Goal: Information Seeking & Learning: Learn about a topic

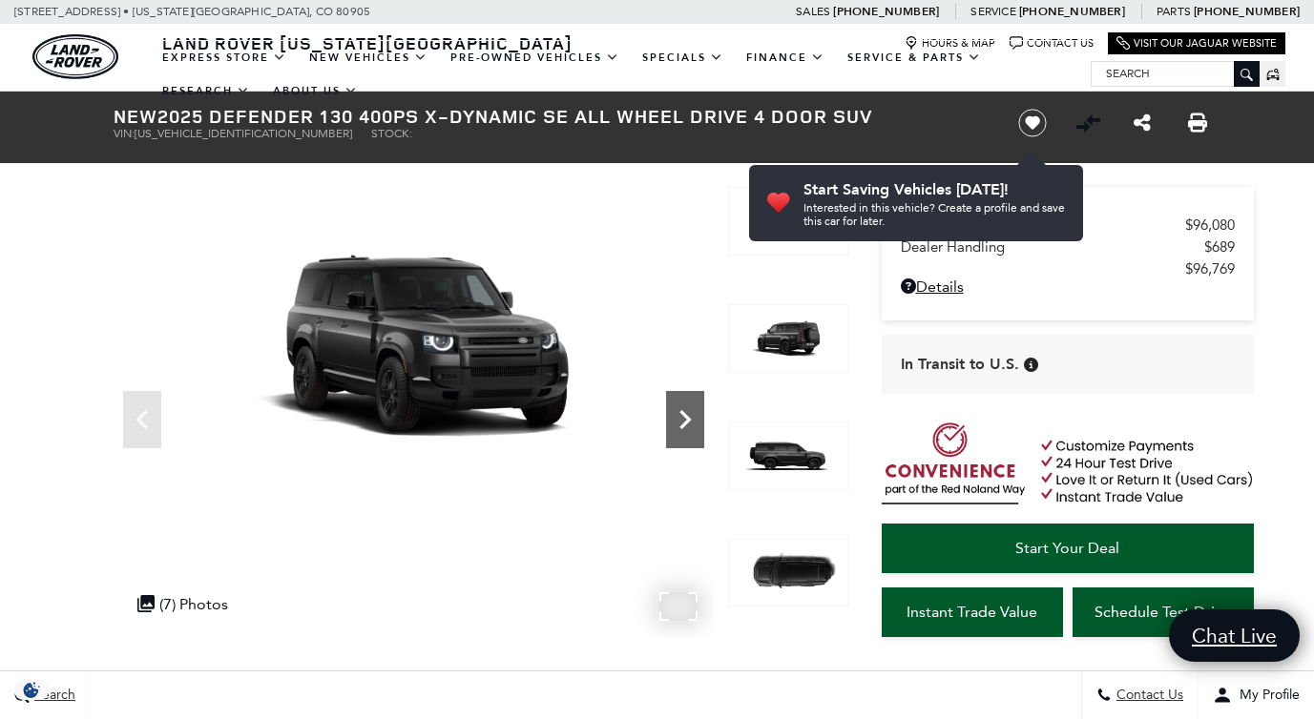
click at [691, 418] on icon "Next" at bounding box center [685, 420] width 38 height 38
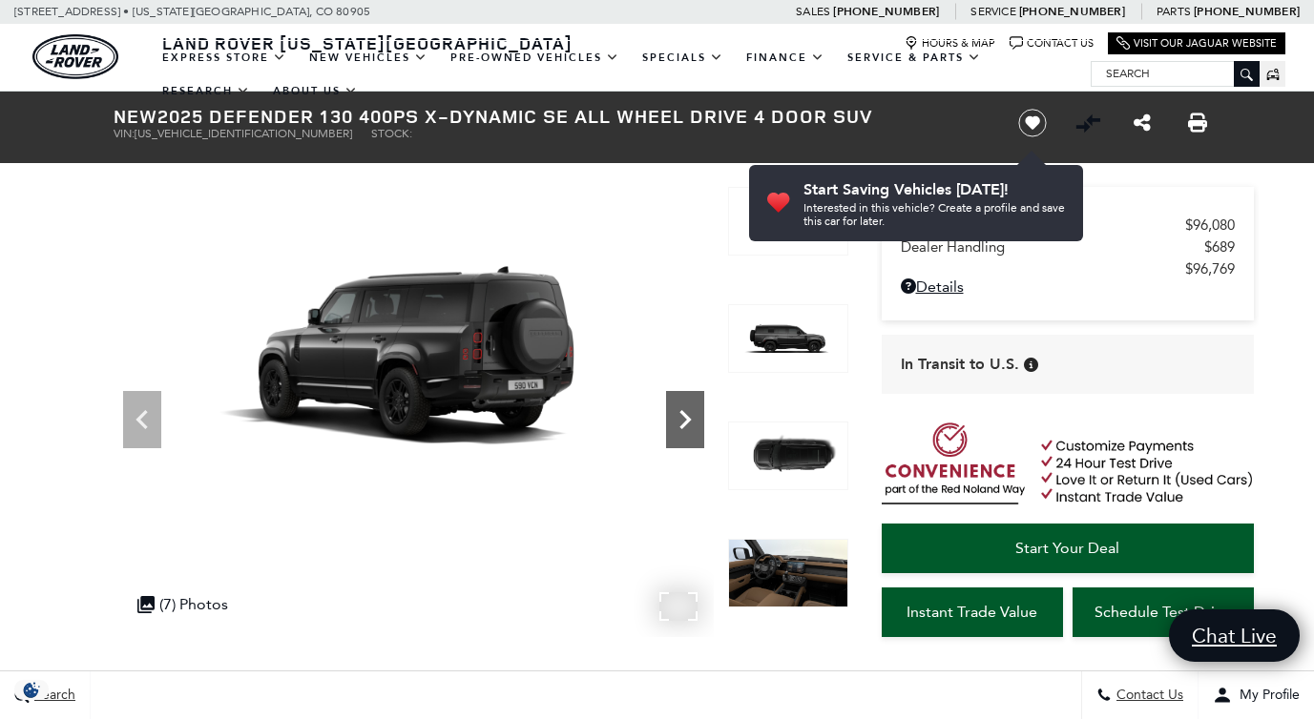
click at [691, 418] on icon "Next" at bounding box center [685, 420] width 38 height 38
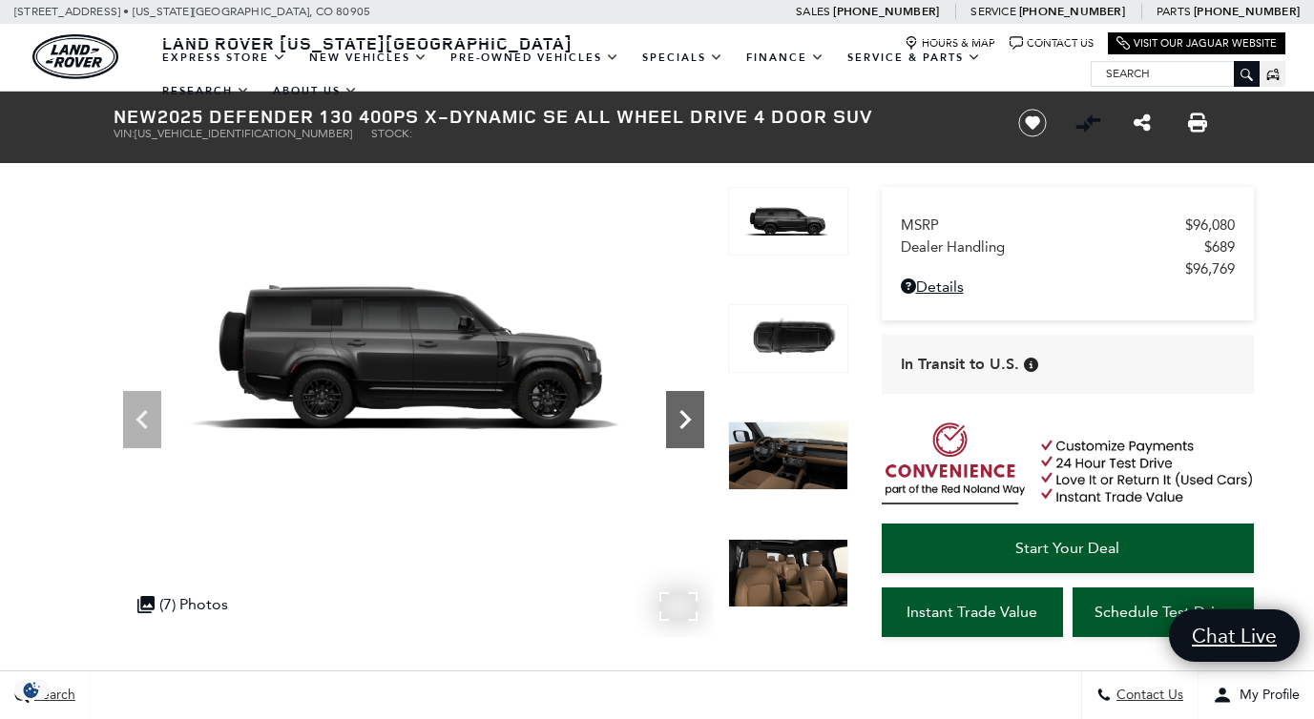
click at [691, 418] on icon "Next" at bounding box center [685, 420] width 38 height 38
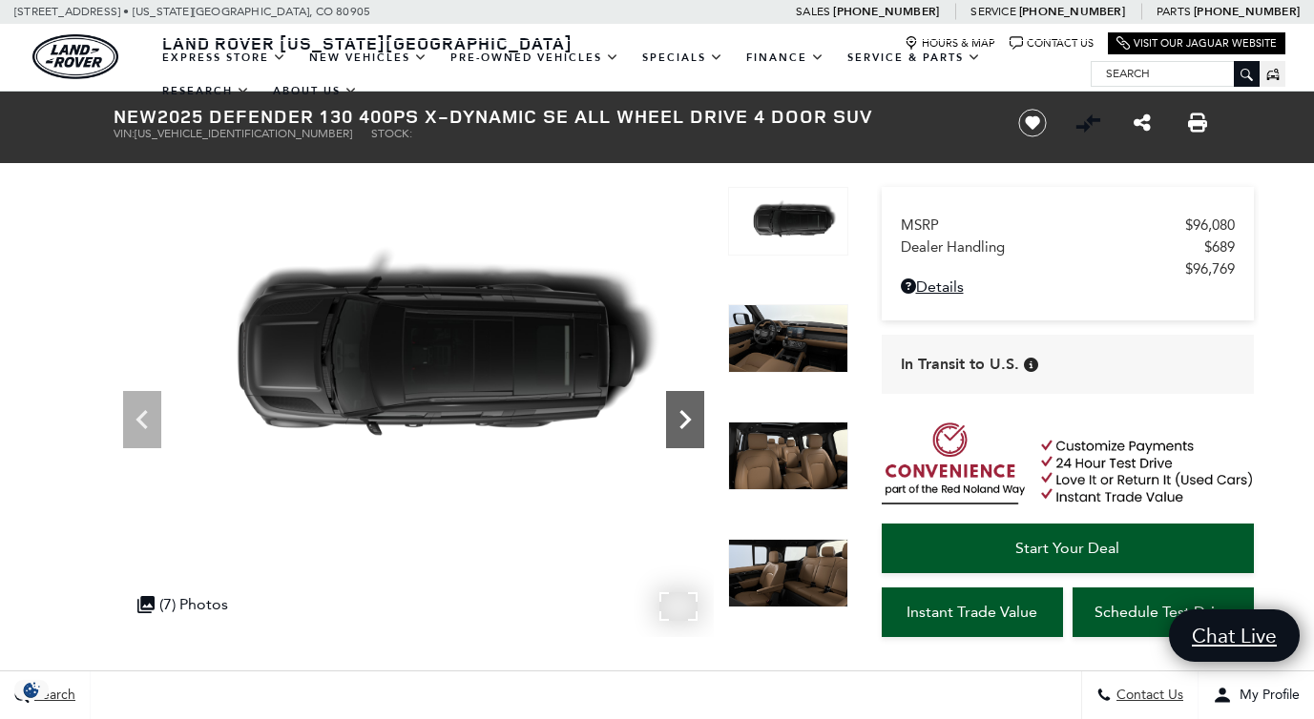
click at [691, 418] on icon "Next" at bounding box center [685, 420] width 38 height 38
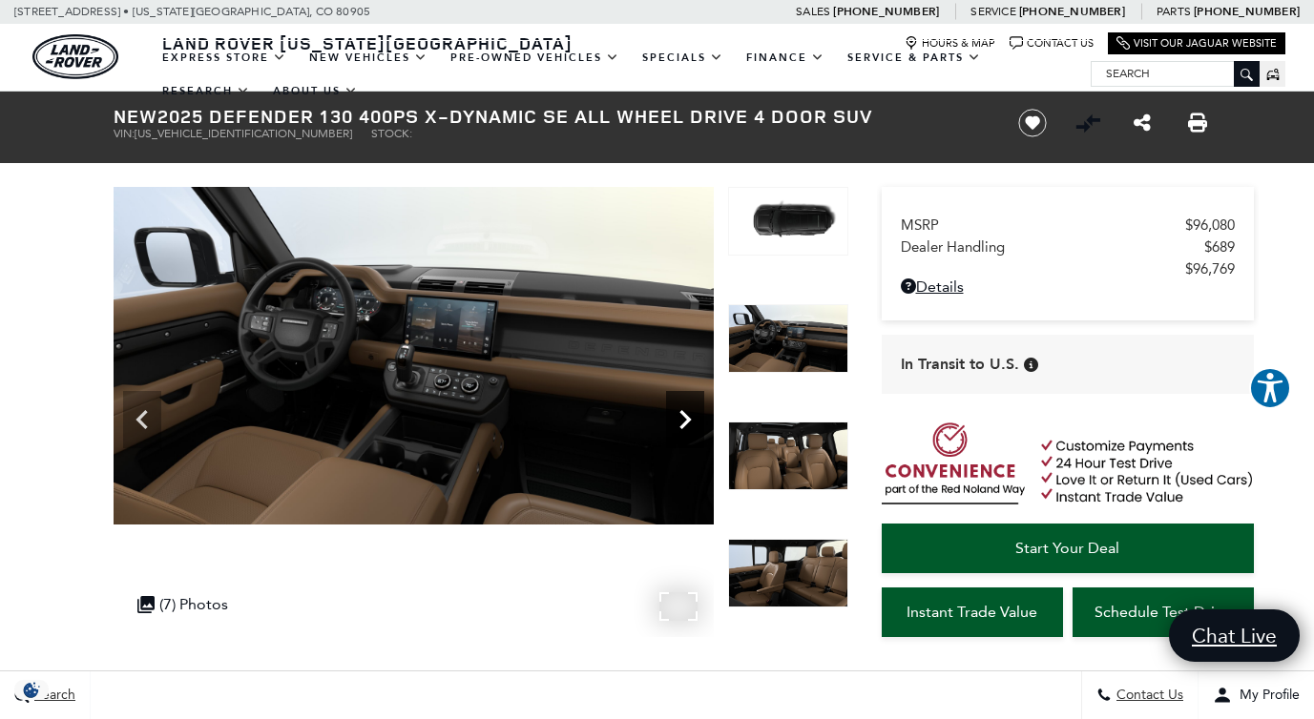
click at [691, 418] on icon "Next" at bounding box center [685, 420] width 38 height 38
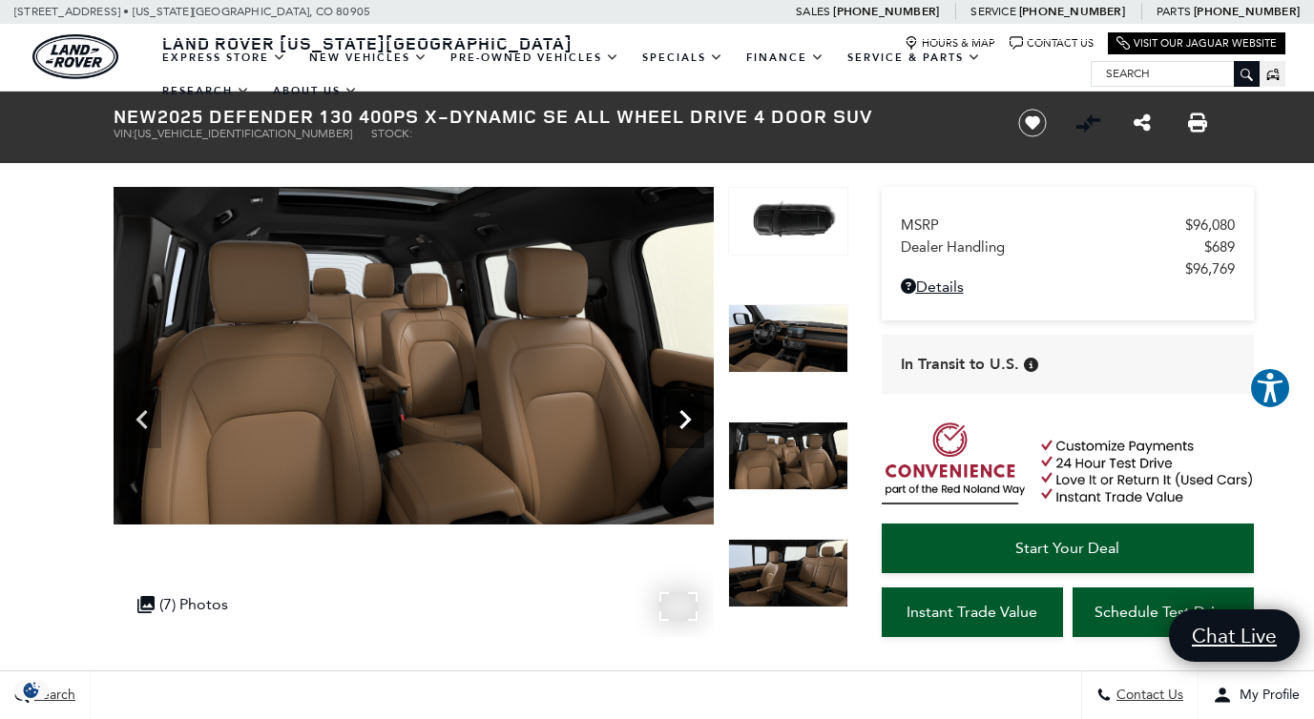
click at [691, 418] on icon "Next" at bounding box center [685, 420] width 38 height 38
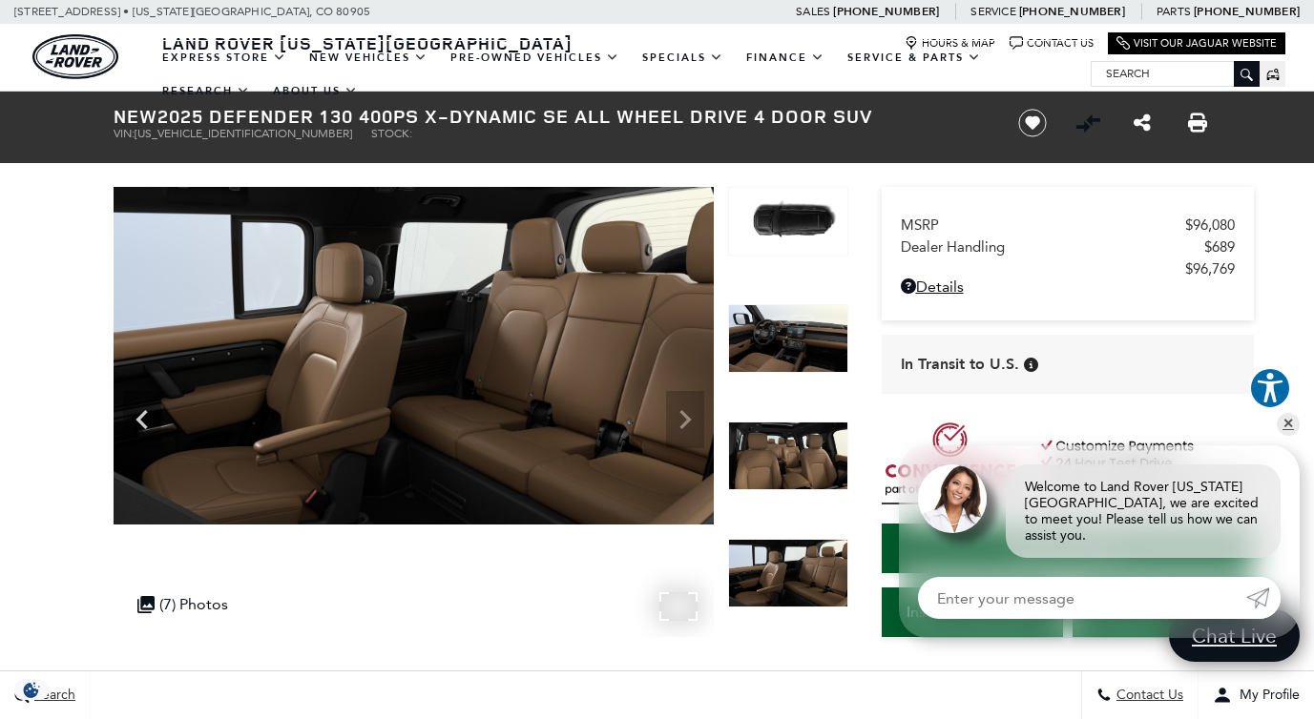
click at [691, 418] on img at bounding box center [414, 356] width 600 height 338
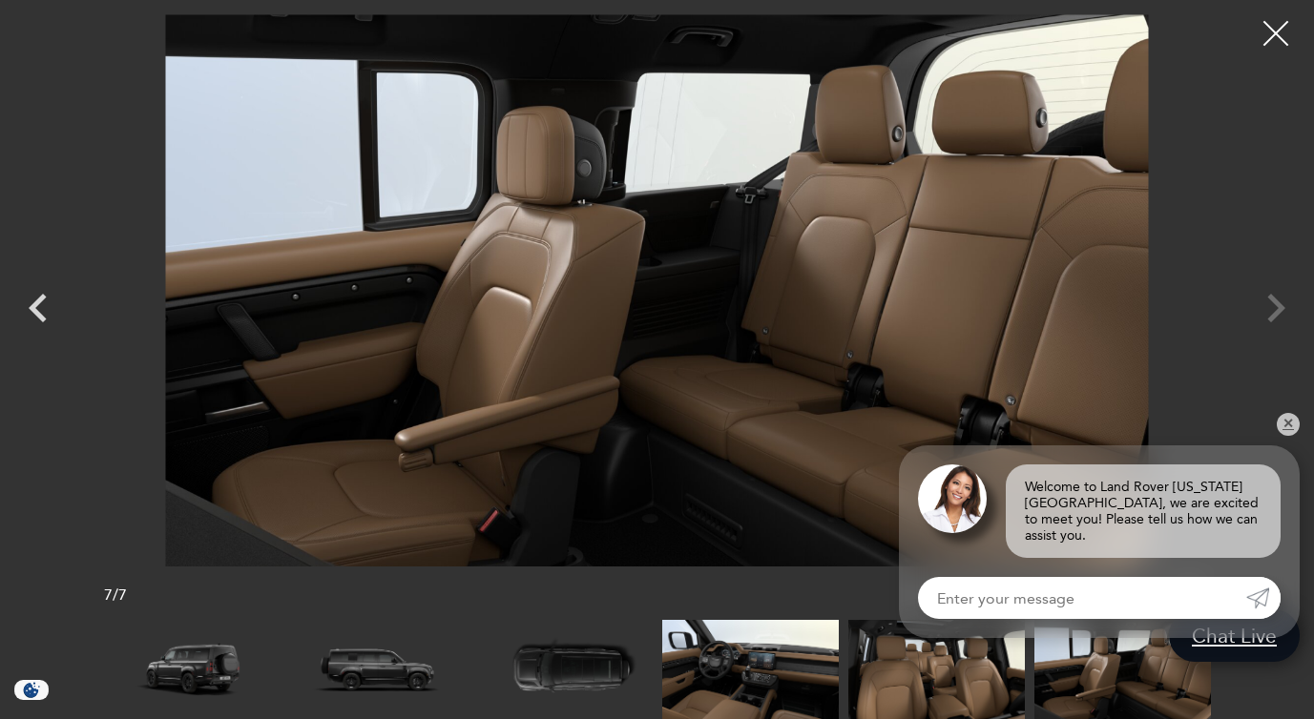
click at [1283, 25] on div at bounding box center [1276, 34] width 51 height 51
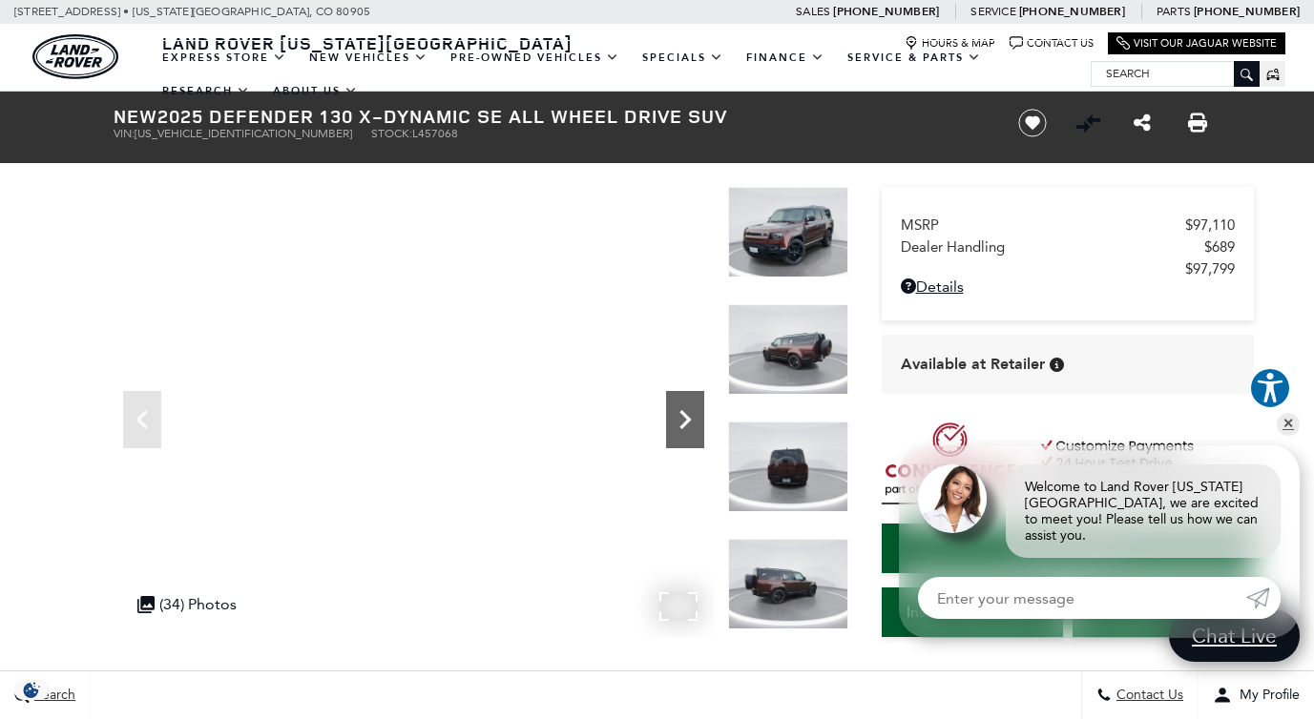
click at [684, 425] on icon "Next" at bounding box center [684, 419] width 11 height 19
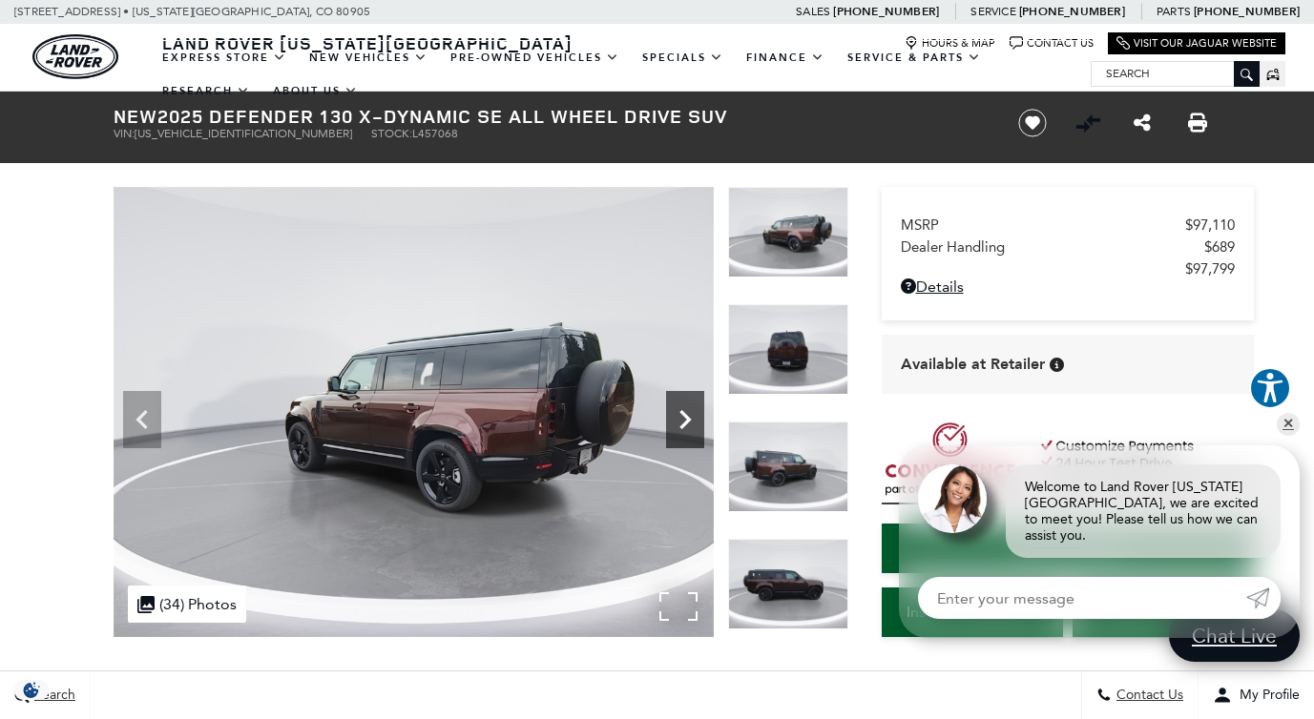
click at [684, 425] on icon "Next" at bounding box center [684, 419] width 11 height 19
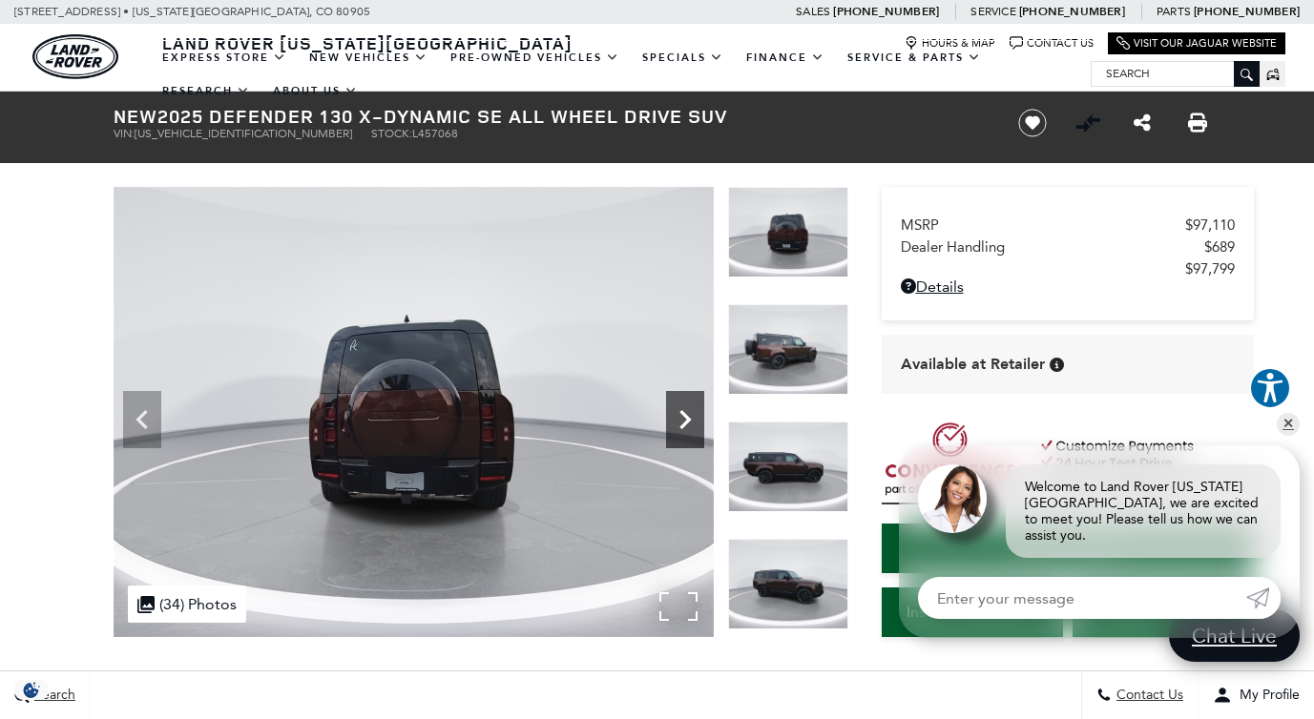
click at [684, 425] on icon "Next" at bounding box center [684, 419] width 11 height 19
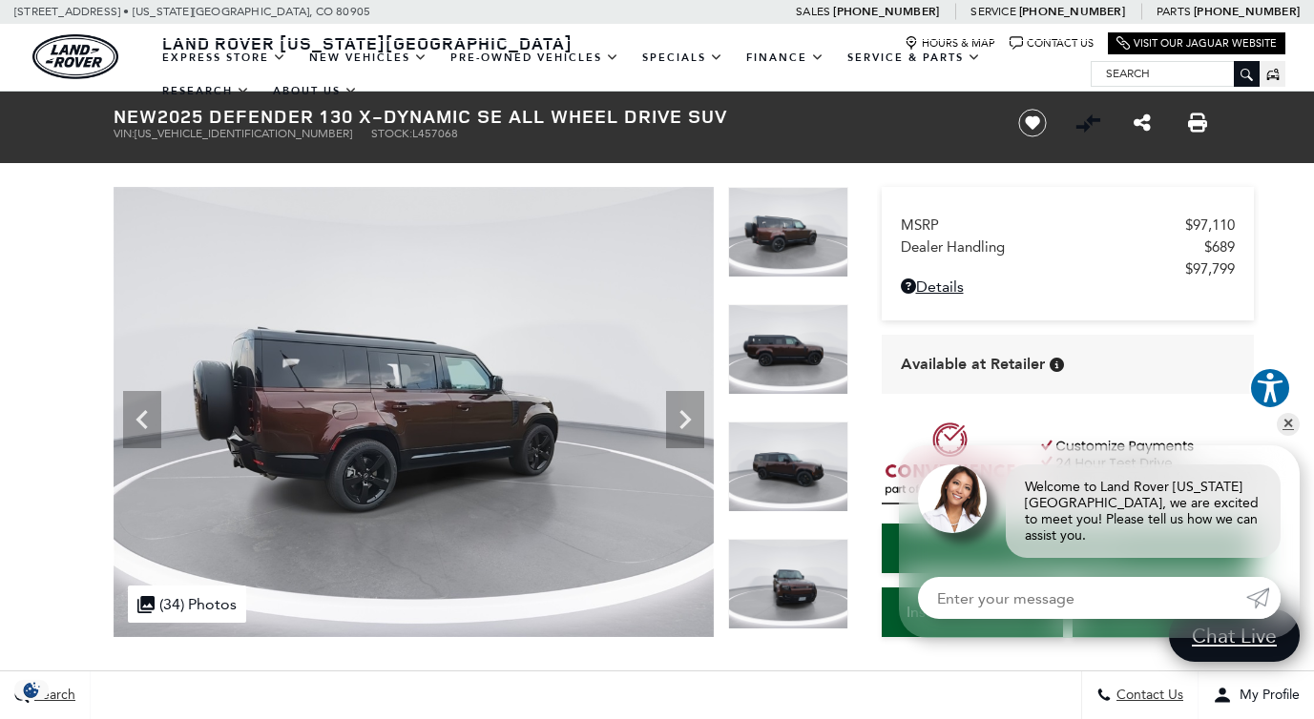
click at [773, 474] on img at bounding box center [788, 467] width 120 height 91
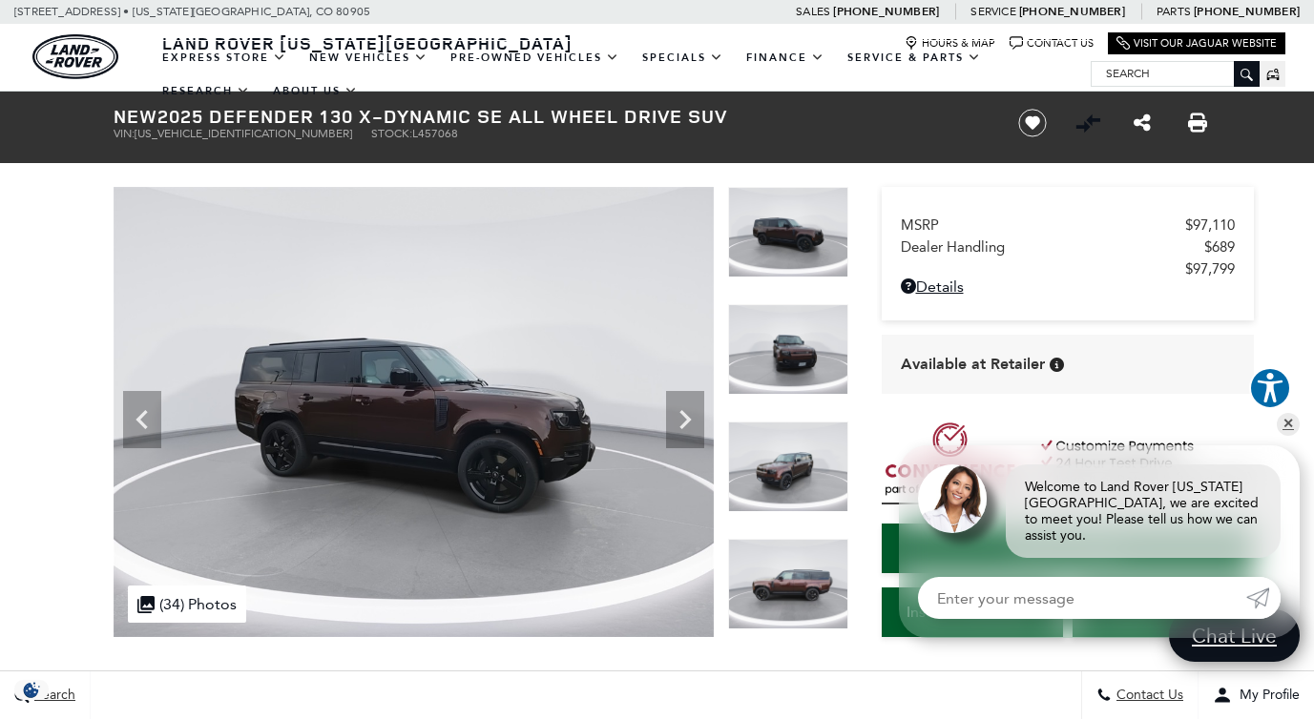
click at [780, 572] on img at bounding box center [788, 584] width 120 height 91
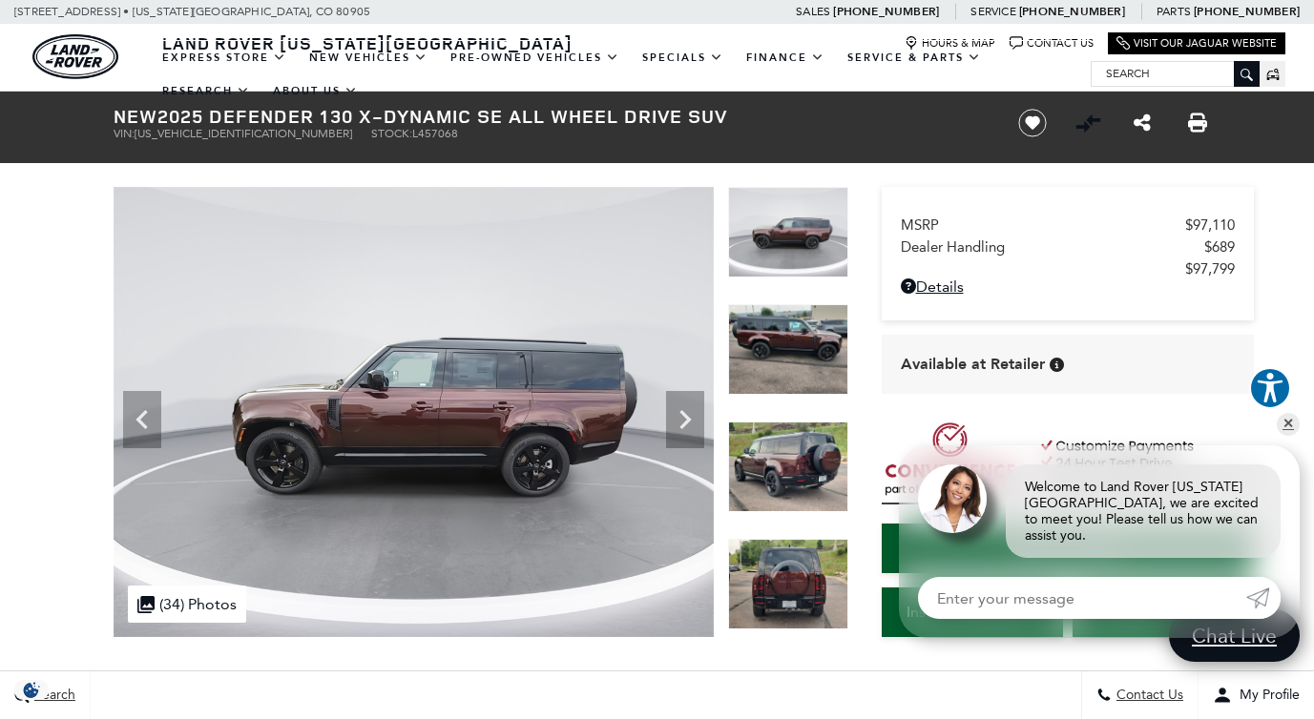
click at [790, 587] on img at bounding box center [788, 584] width 120 height 91
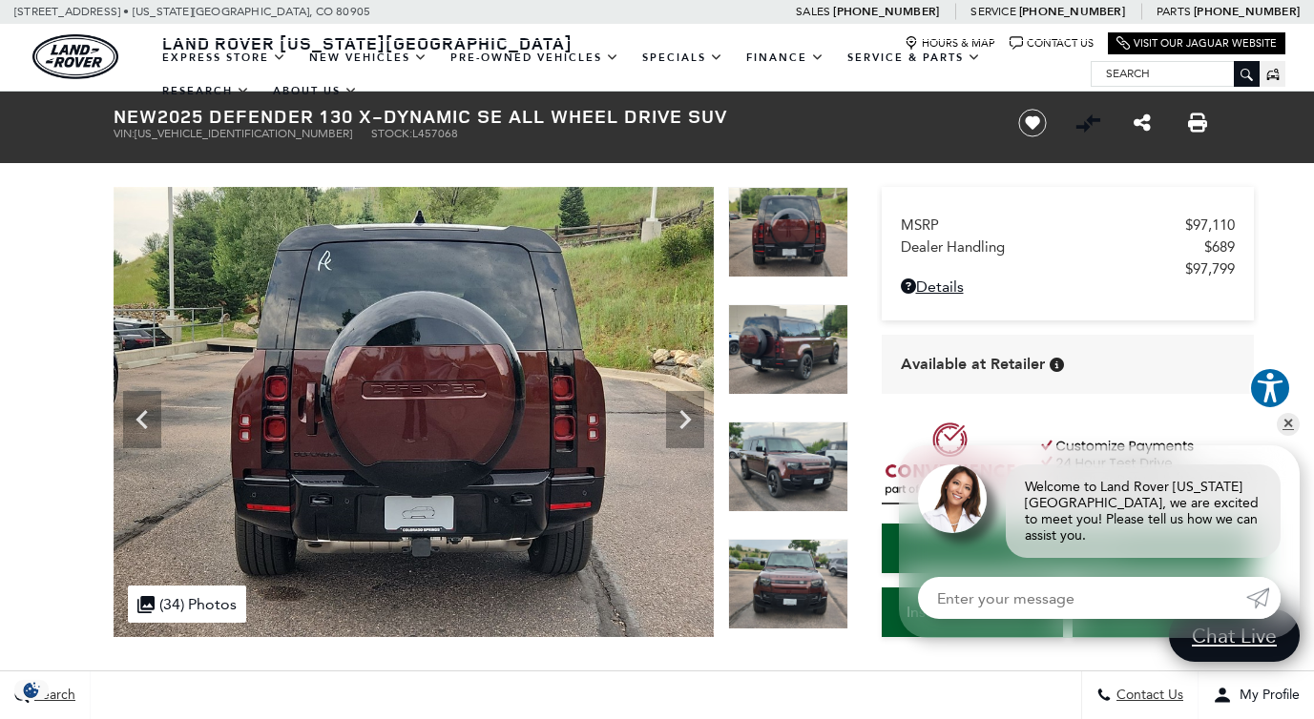
click at [790, 587] on img at bounding box center [788, 584] width 120 height 91
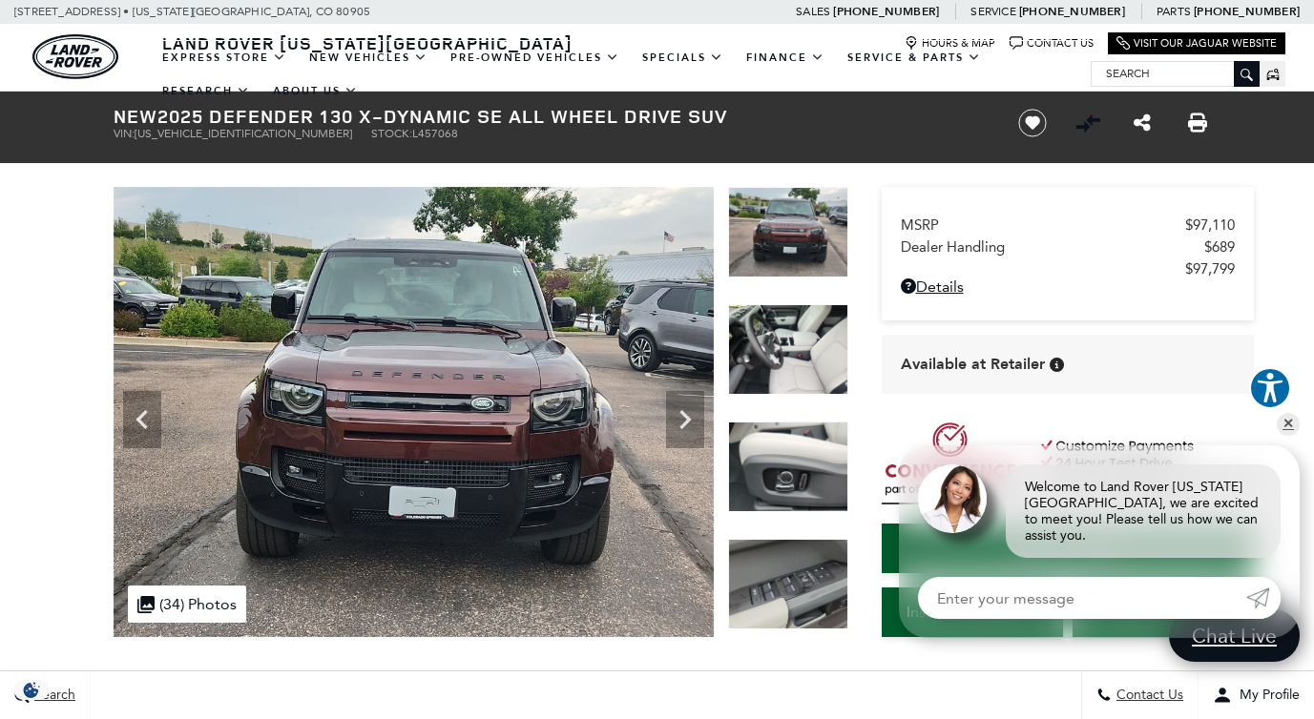
click at [812, 586] on img at bounding box center [788, 584] width 120 height 91
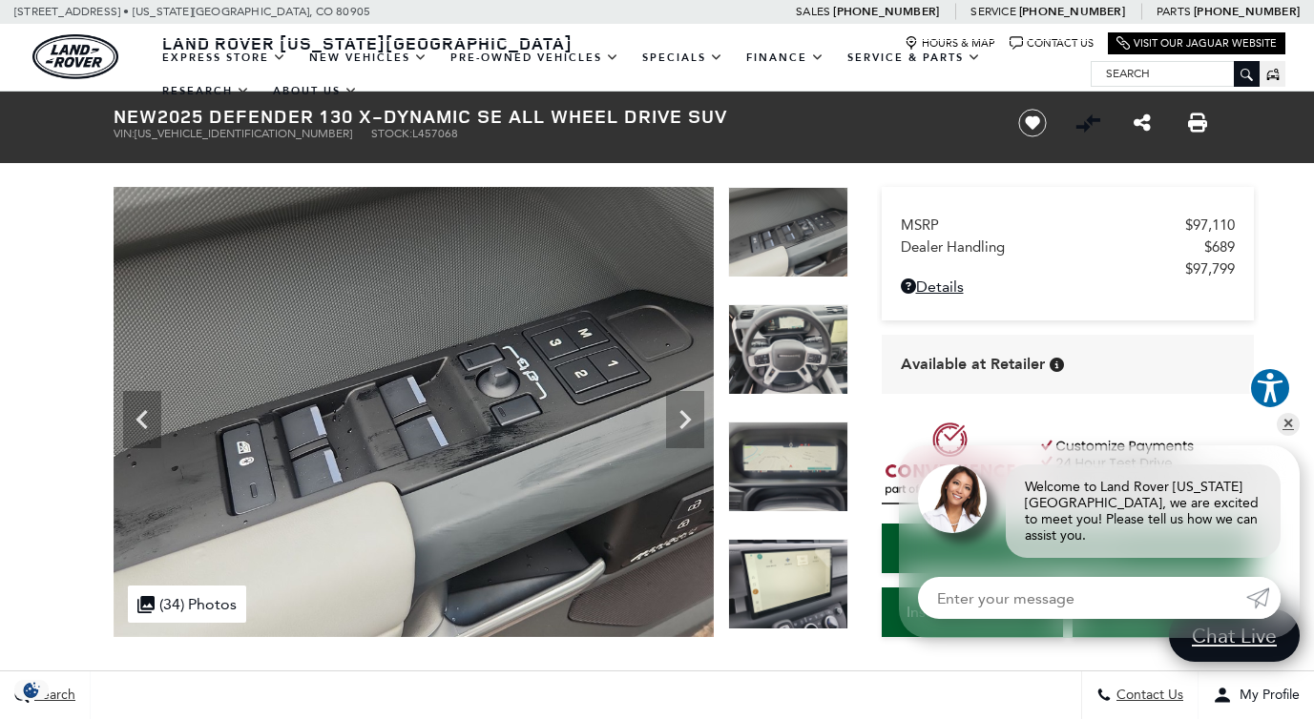
click at [806, 574] on img at bounding box center [788, 584] width 120 height 91
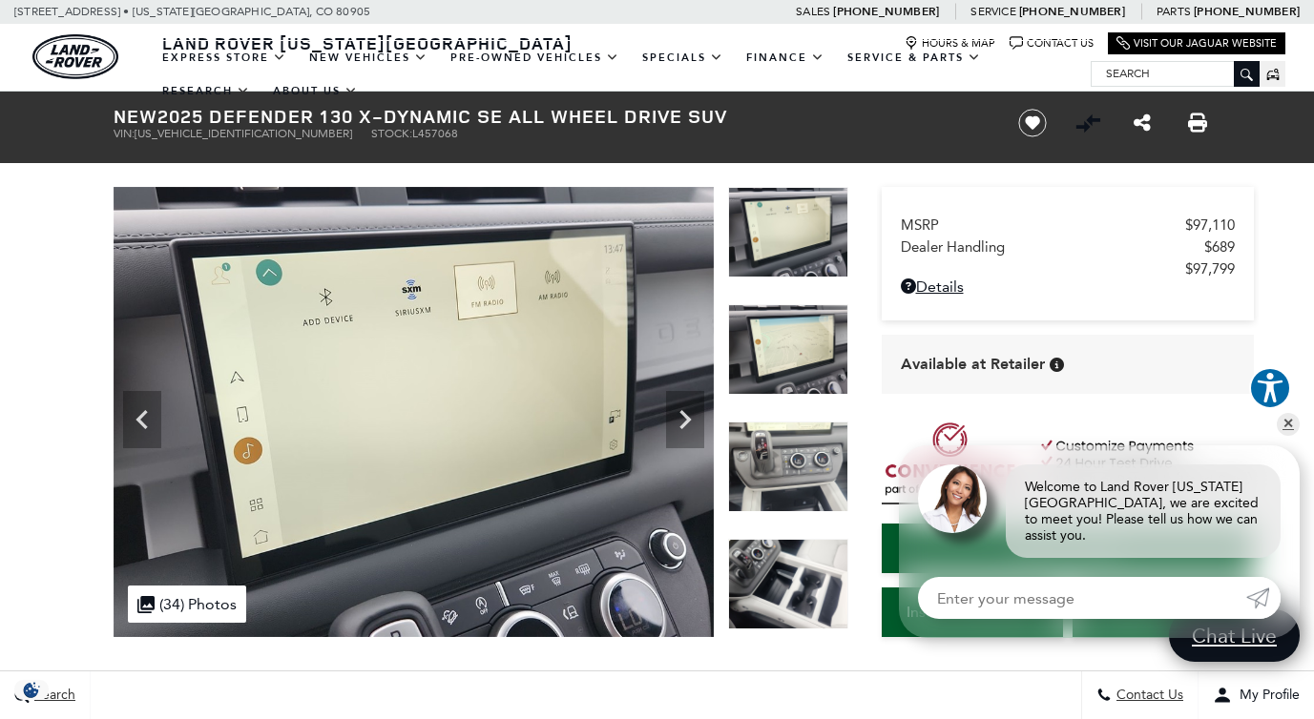
click at [809, 584] on img at bounding box center [788, 584] width 120 height 91
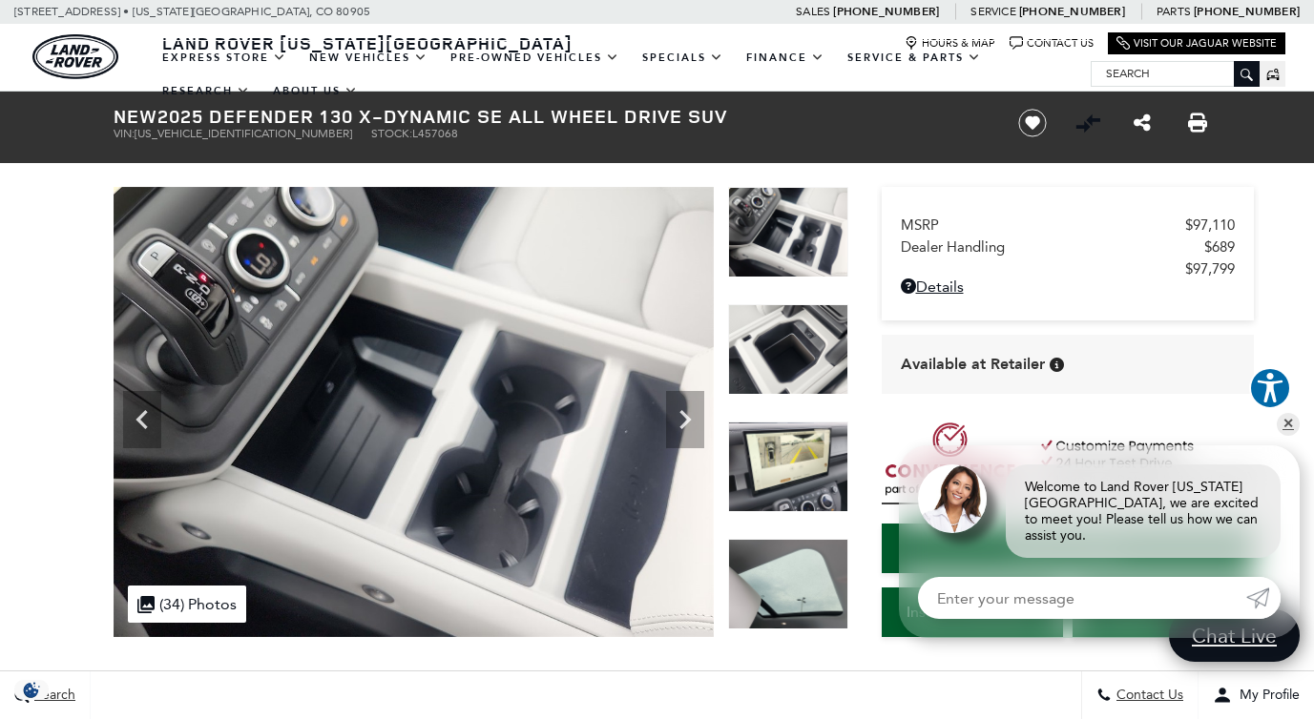
click at [806, 559] on img at bounding box center [788, 584] width 120 height 91
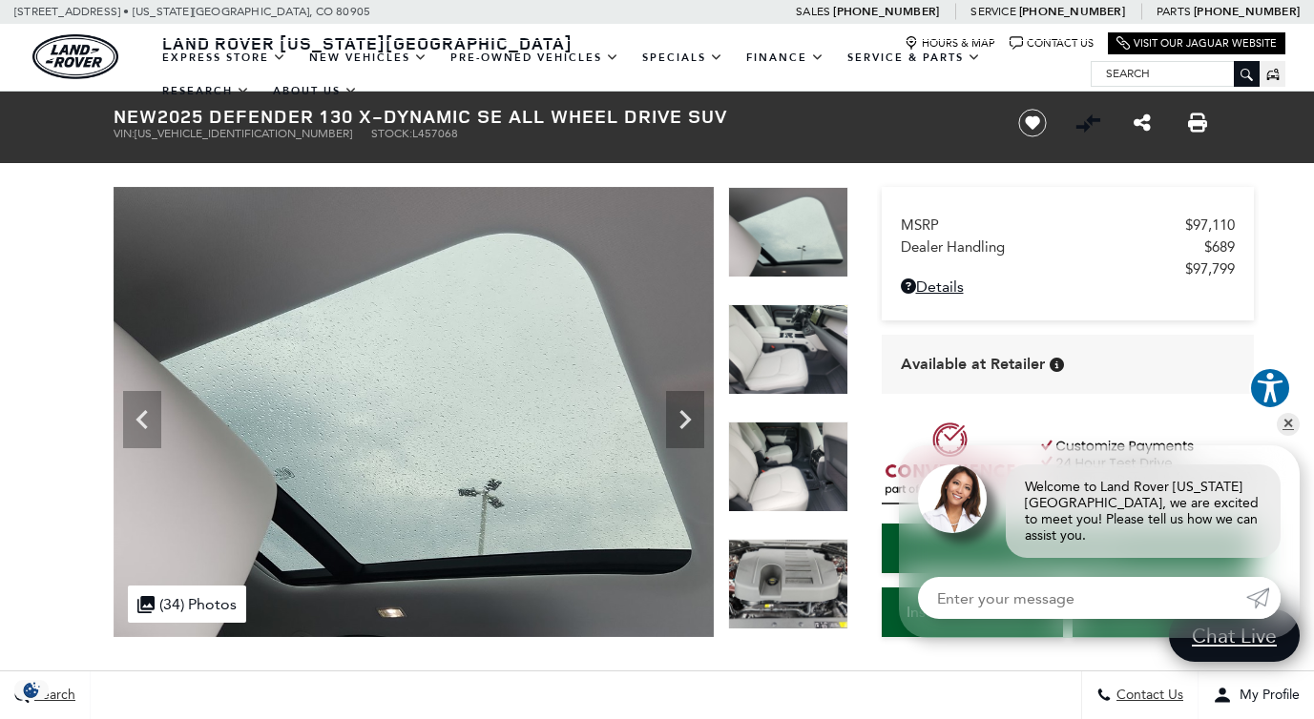
click at [791, 428] on img at bounding box center [788, 467] width 120 height 91
